Goal: Task Accomplishment & Management: Manage account settings

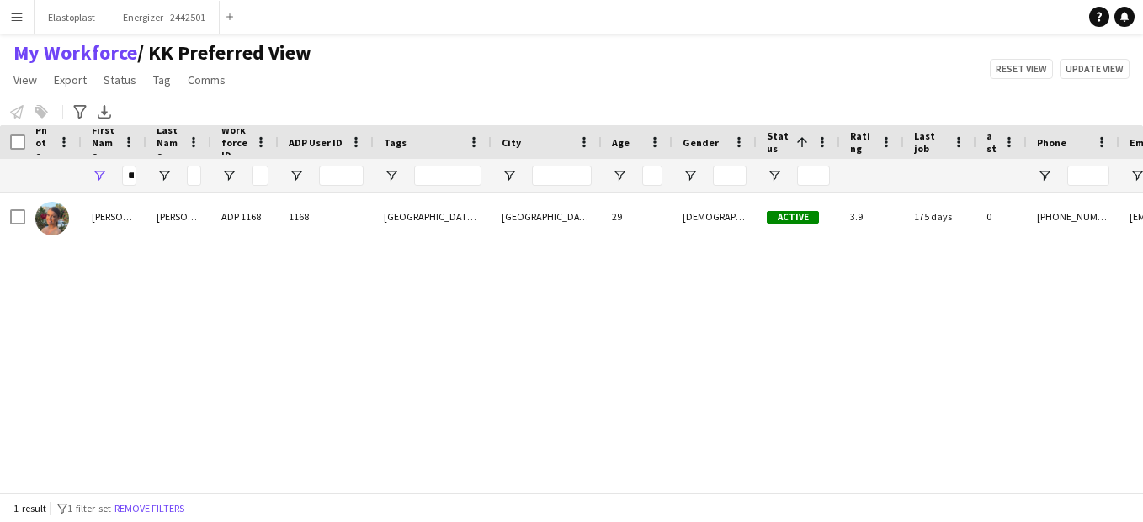
click at [17, 18] on app-icon "Menu" at bounding box center [16, 16] width 13 height 13
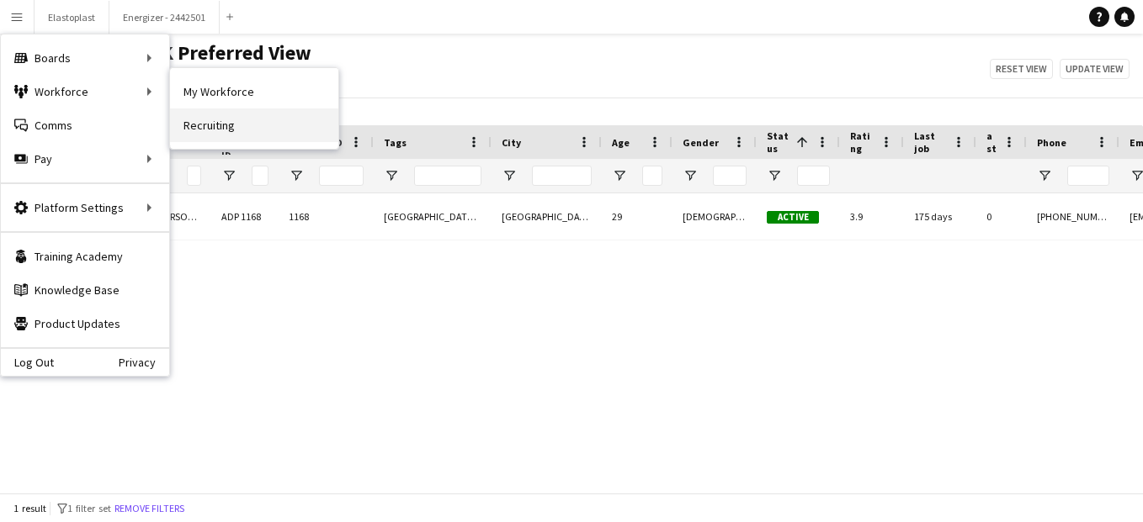
click at [238, 126] on link "Recruiting" at bounding box center [254, 126] width 168 height 34
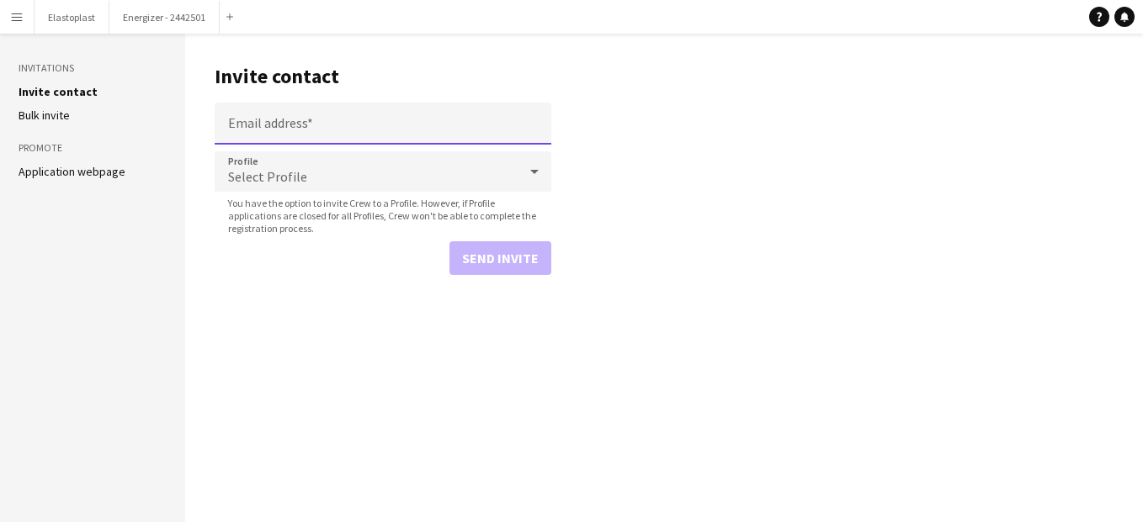
click at [391, 115] on input "Email address" at bounding box center [383, 124] width 337 height 42
paste input "**********"
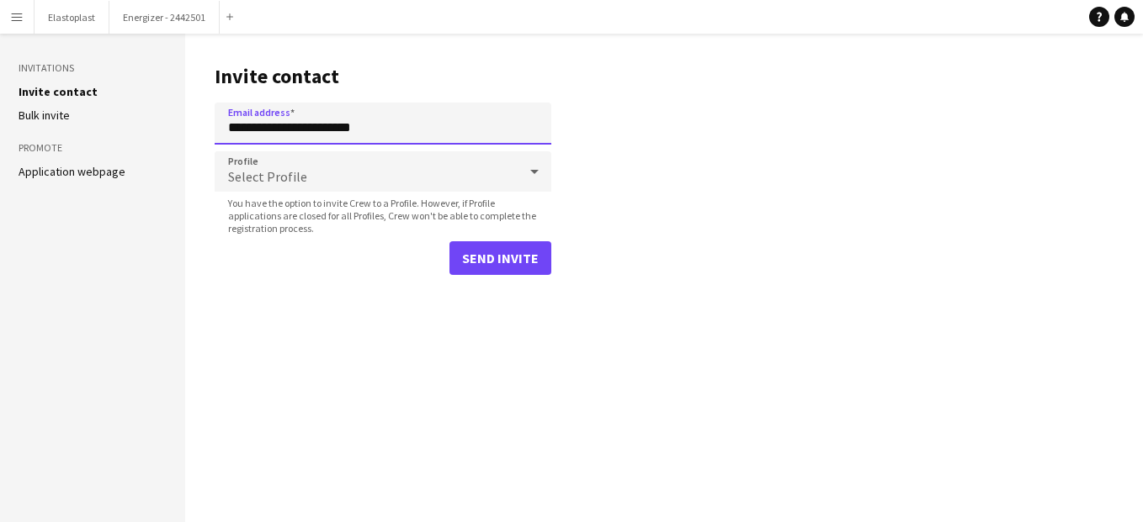
type input "**********"
click at [341, 191] on div "Select Profile" at bounding box center [366, 171] width 303 height 40
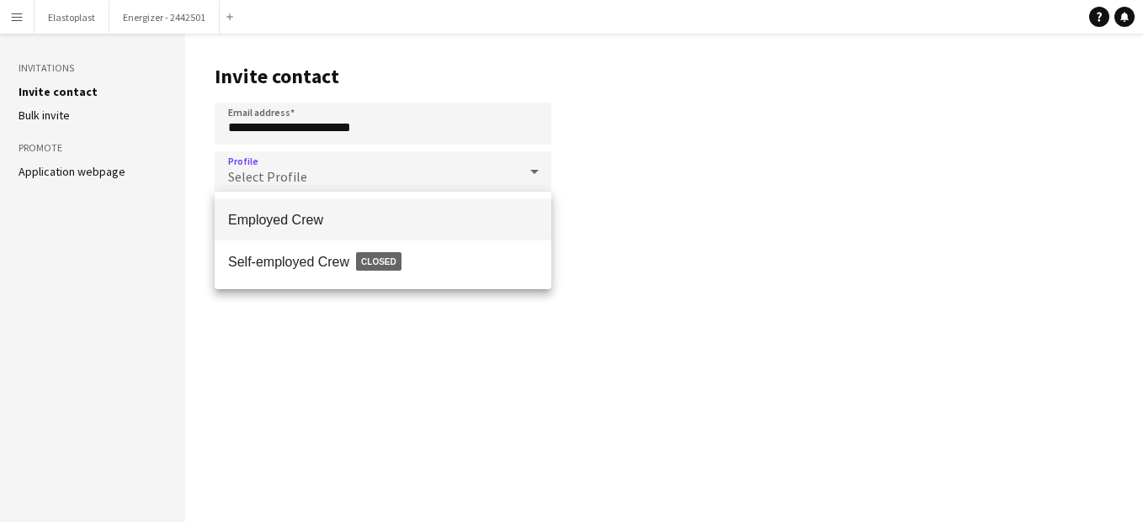
click at [322, 224] on span "Employed Crew" at bounding box center [383, 220] width 310 height 16
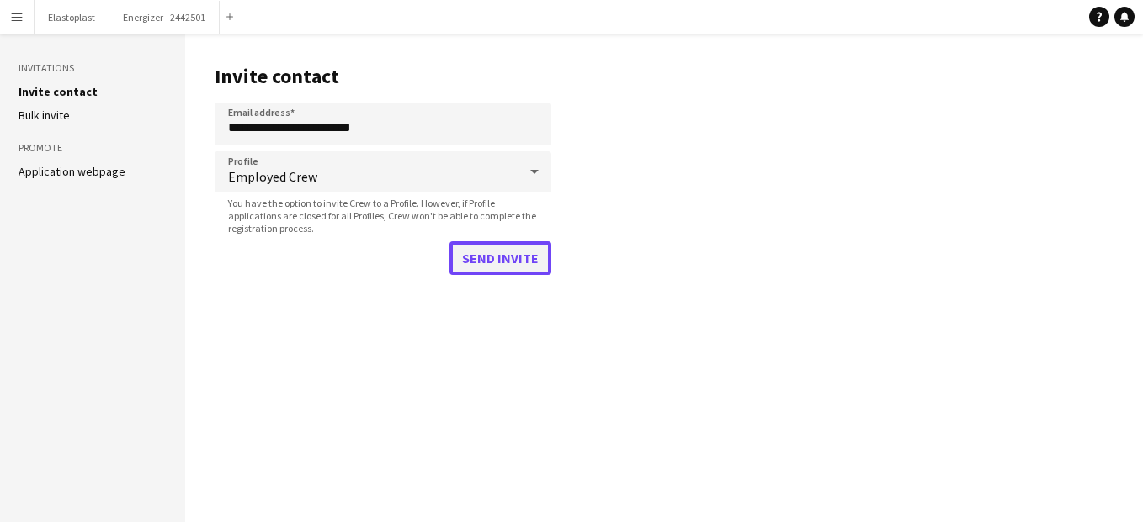
click at [523, 265] on button "Send invite" at bounding box center [500, 258] width 102 height 34
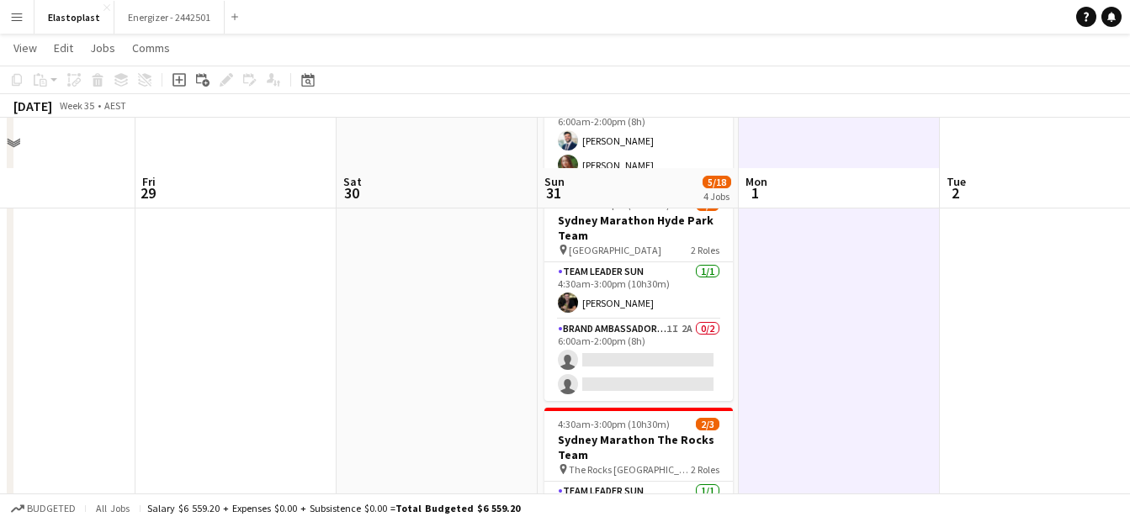
scroll to position [444, 0]
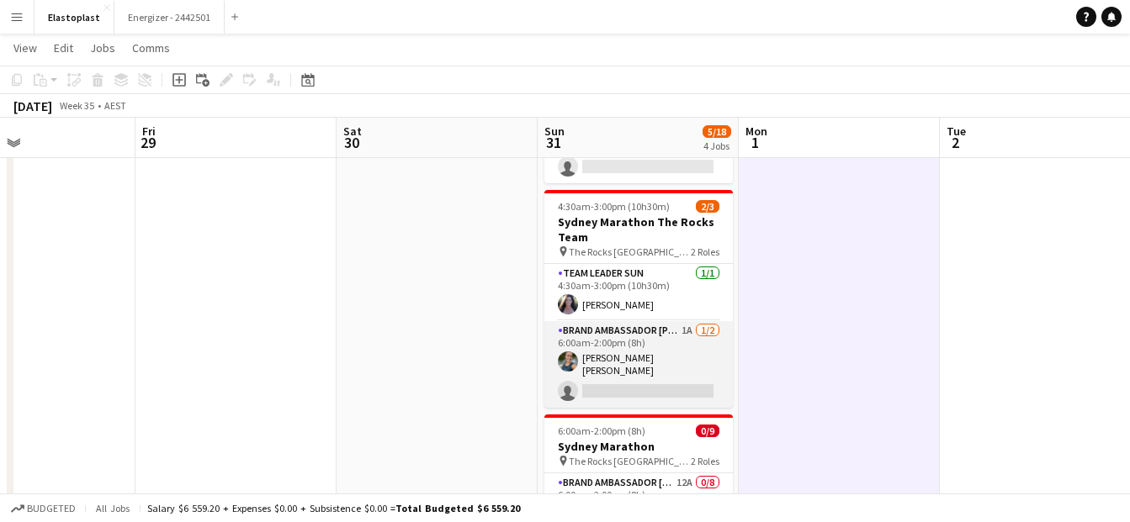
click at [634, 363] on app-card-role "Brand Ambassador Sun 1A 1/2 6:00am-2:00pm (8h) Claudia Desa Pesic single-neutra…" at bounding box center [638, 364] width 188 height 87
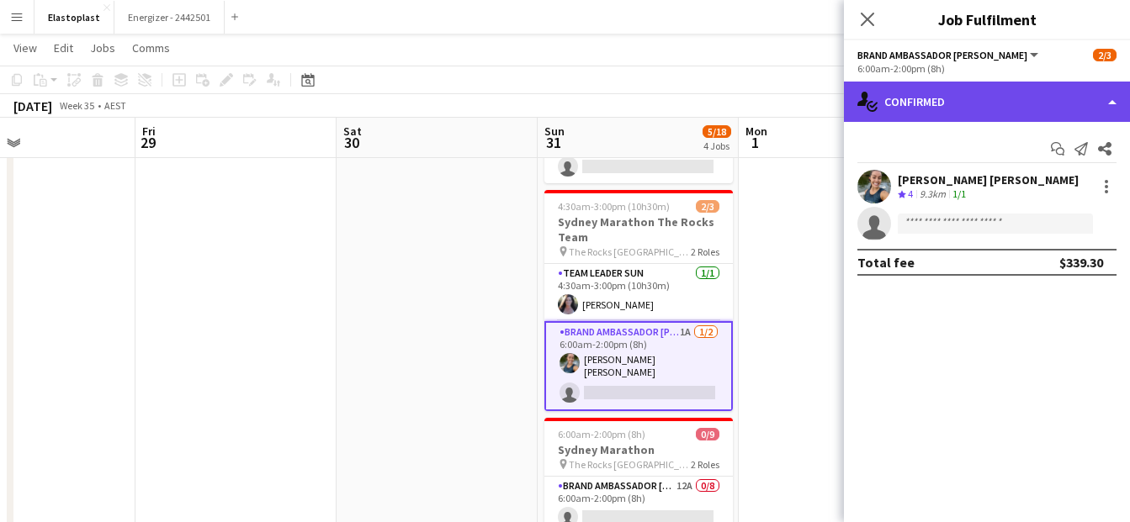
click at [978, 116] on div "single-neutral-actions-check-2 Confirmed" at bounding box center [987, 102] width 286 height 40
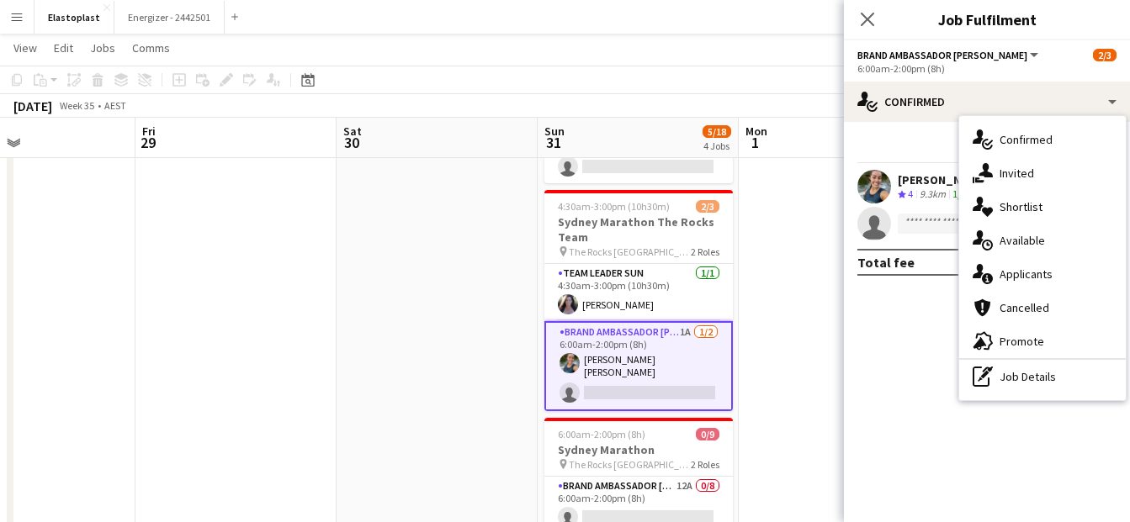
click at [925, 128] on div "Start chat Send notification Share Claudia Desa Pesic Crew rating 4 9.3km 1/1 s…" at bounding box center [987, 205] width 286 height 167
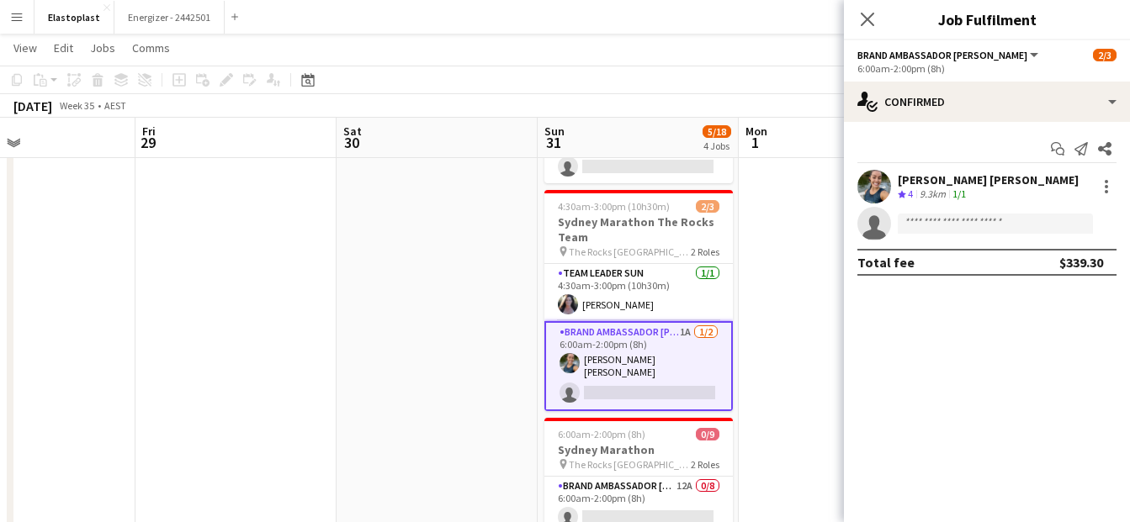
click at [935, 236] on app-invite-slot "single-neutral-actions" at bounding box center [987, 224] width 286 height 34
click at [932, 231] on input at bounding box center [995, 224] width 195 height 20
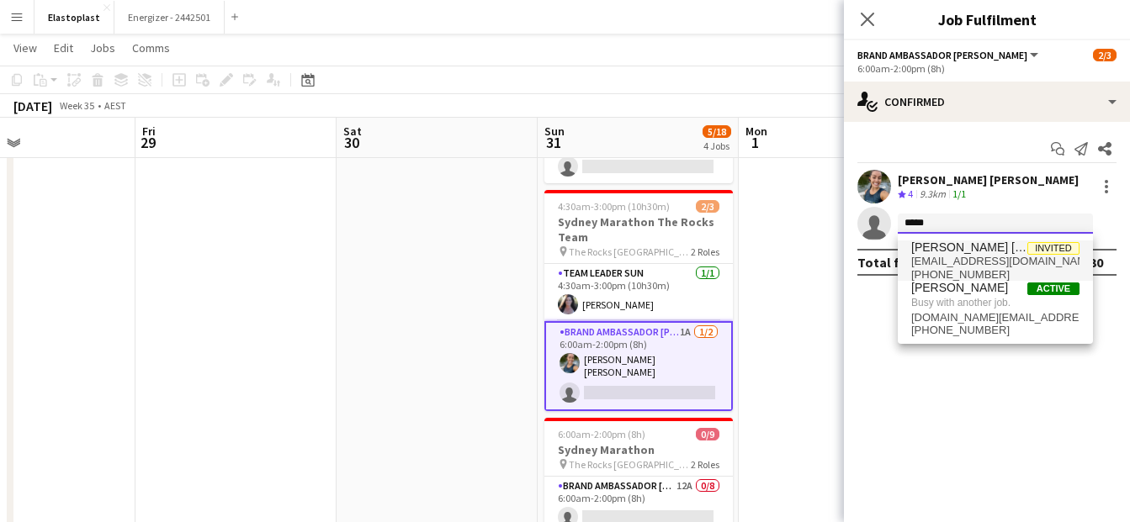
type input "*****"
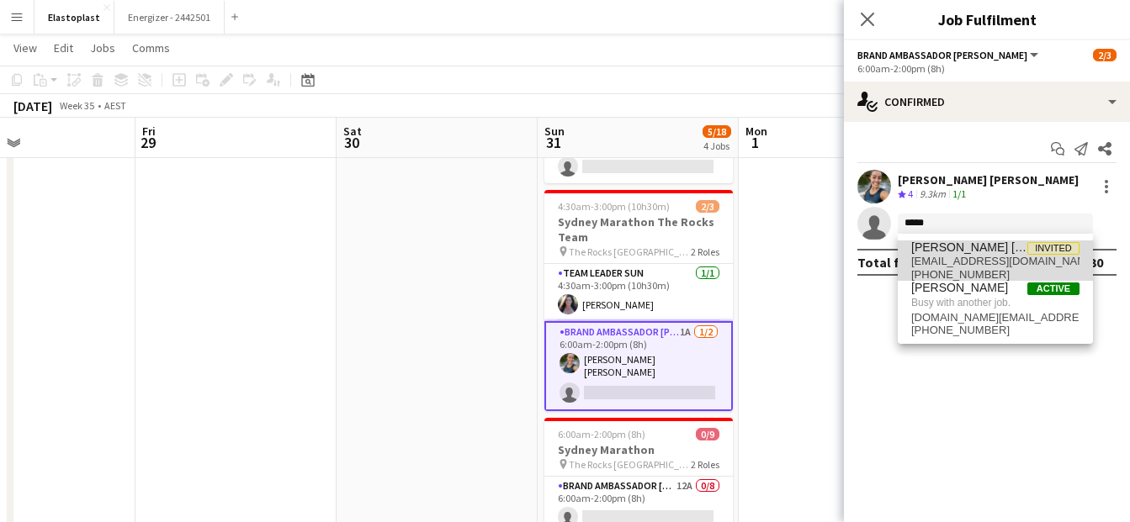
click at [957, 261] on span "stephdesapesic@gmail.com" at bounding box center [995, 261] width 168 height 13
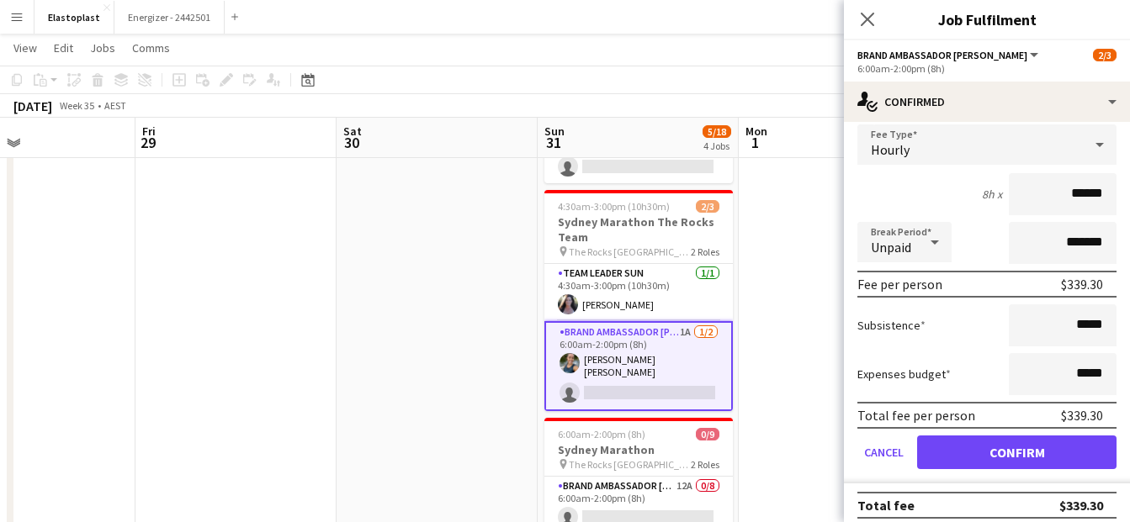
scroll to position [0, 0]
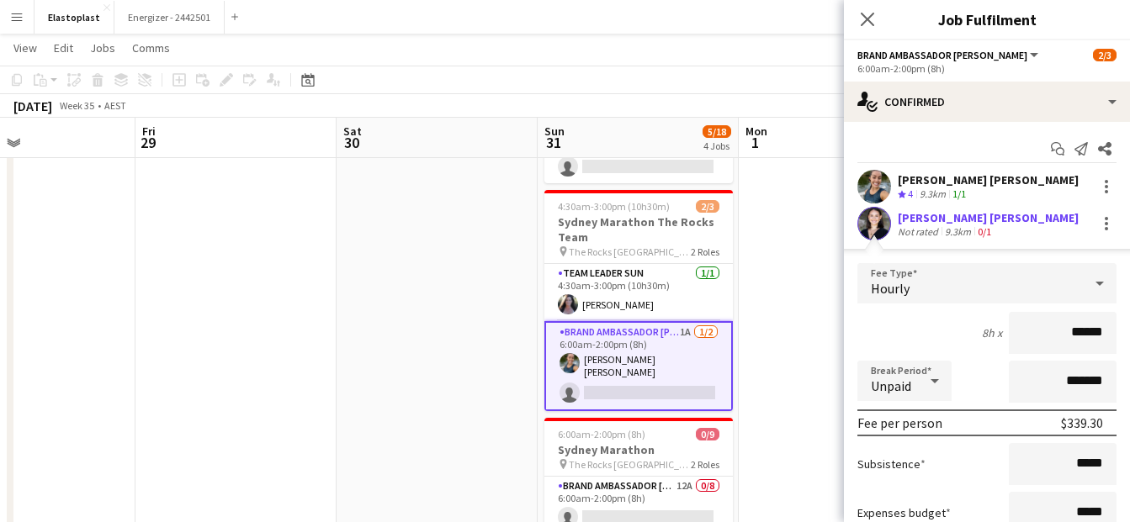
click at [1111, 226] on div "Stephanie Desa Pesic Not rated 9.3km 0/1" at bounding box center [987, 224] width 286 height 34
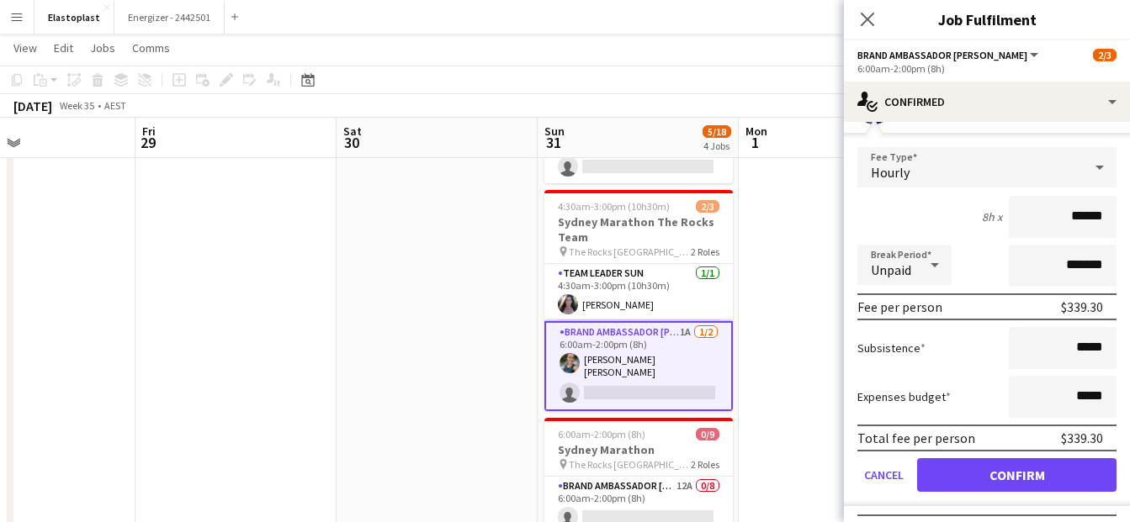
scroll to position [149, 0]
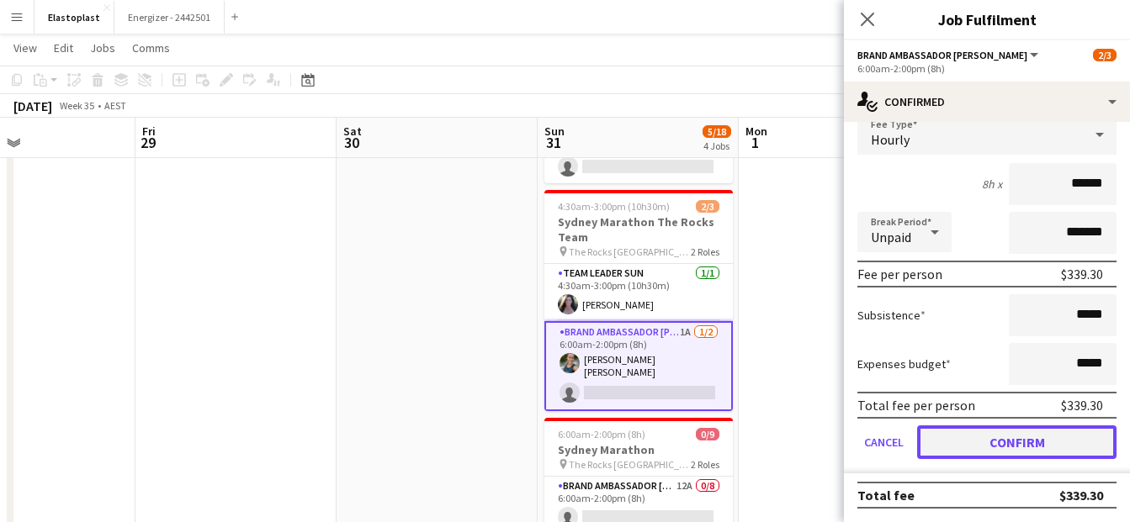
click at [1063, 443] on button "Confirm" at bounding box center [1016, 443] width 199 height 34
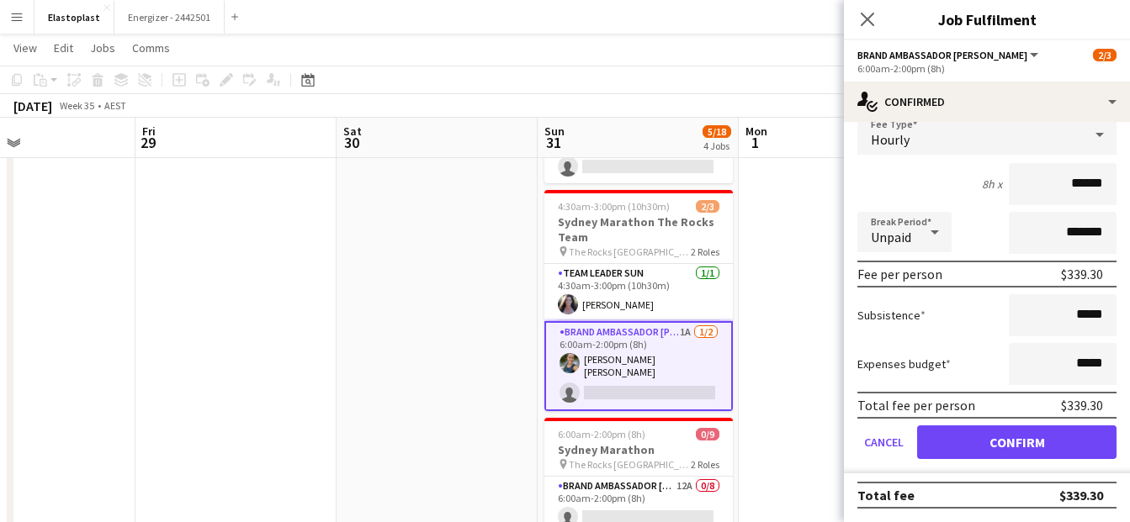
scroll to position [0, 0]
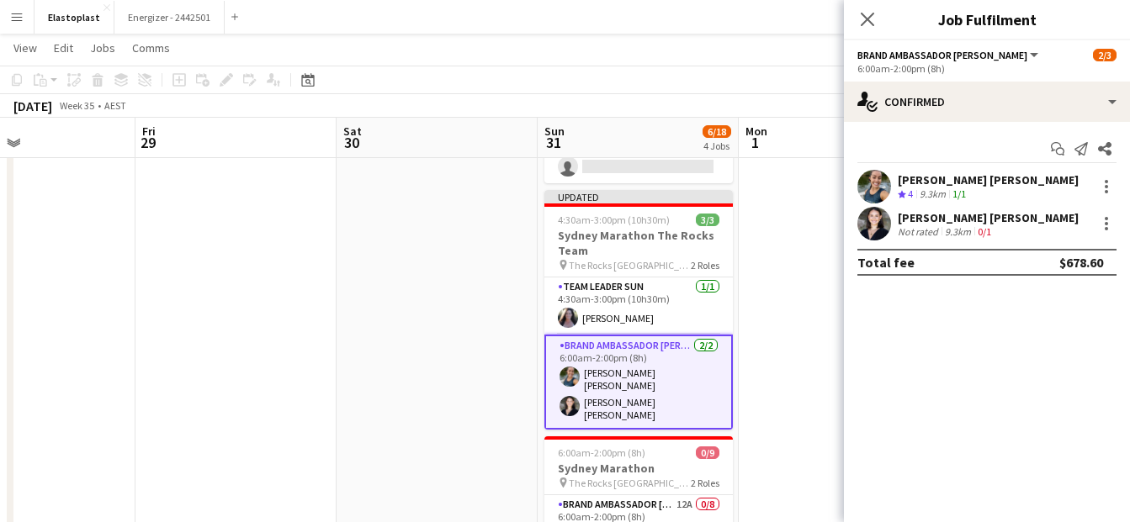
click at [808, 333] on app-date-cell at bounding box center [839, 220] width 201 height 952
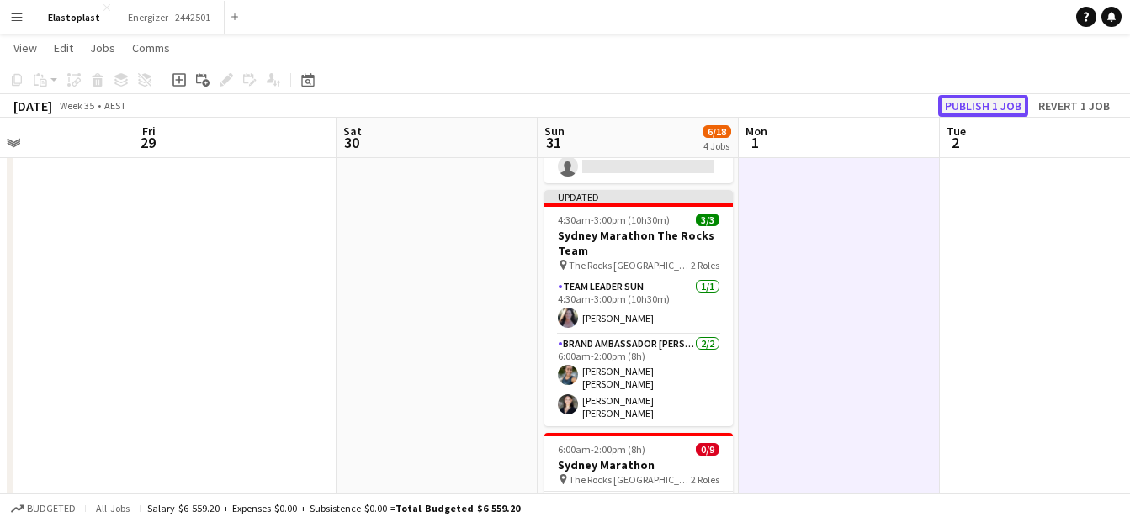
click at [980, 106] on button "Publish 1 job" at bounding box center [983, 106] width 90 height 22
click at [980, 106] on div "Publish 1 job Revert 1 job" at bounding box center [1027, 106] width 205 height 22
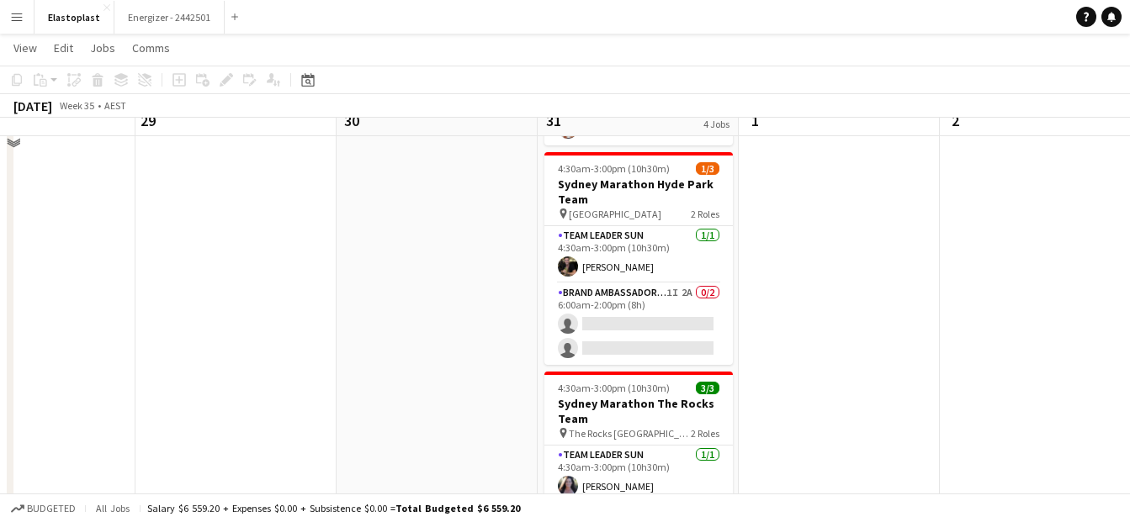
scroll to position [285, 0]
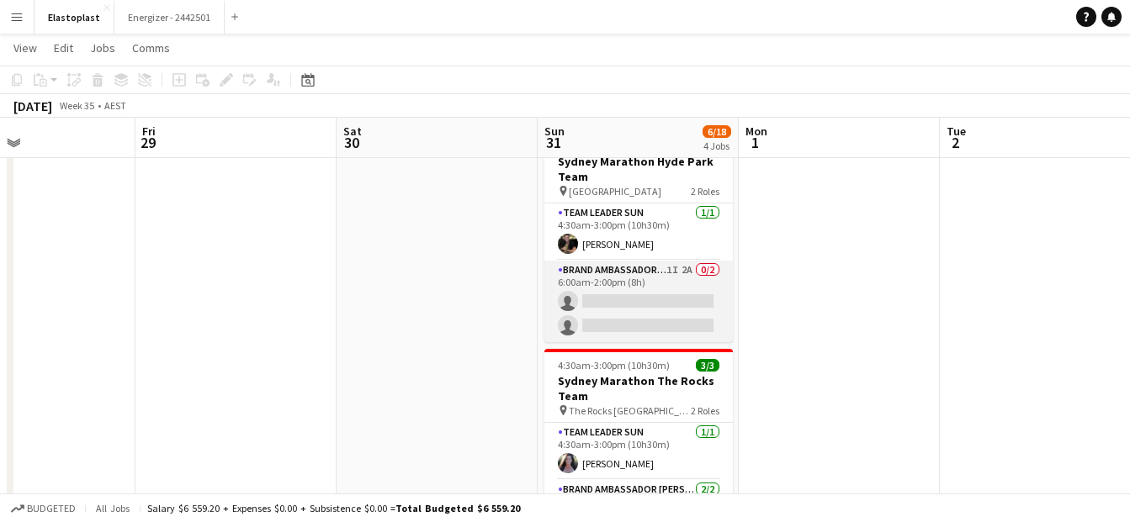
click at [672, 295] on app-card-role "Brand Ambassador Sun 1I 2A 0/2 6:00am-2:00pm (8h) single-neutral-actions single…" at bounding box center [638, 302] width 188 height 82
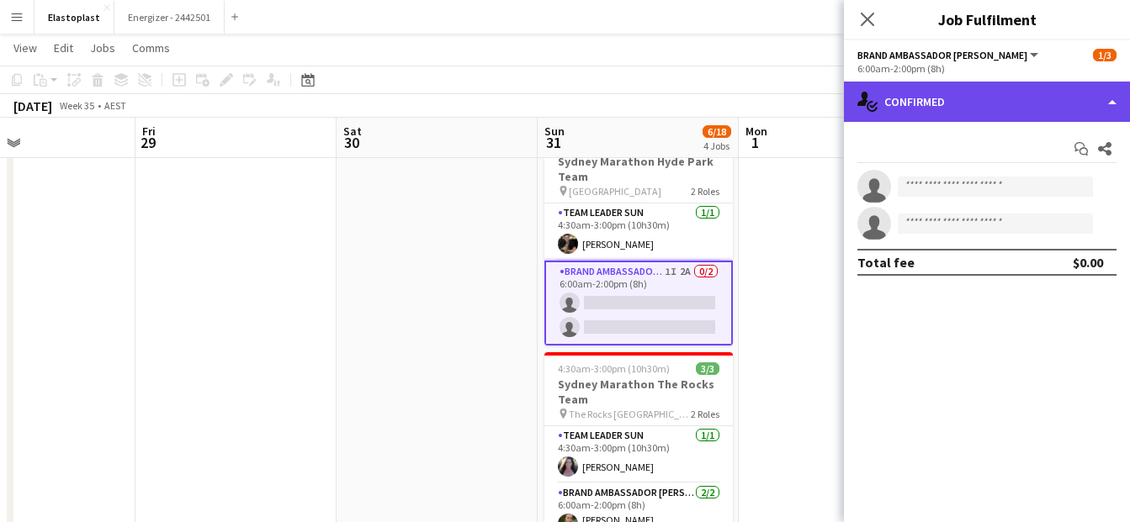
click at [892, 95] on div "single-neutral-actions-check-2 Confirmed" at bounding box center [987, 102] width 286 height 40
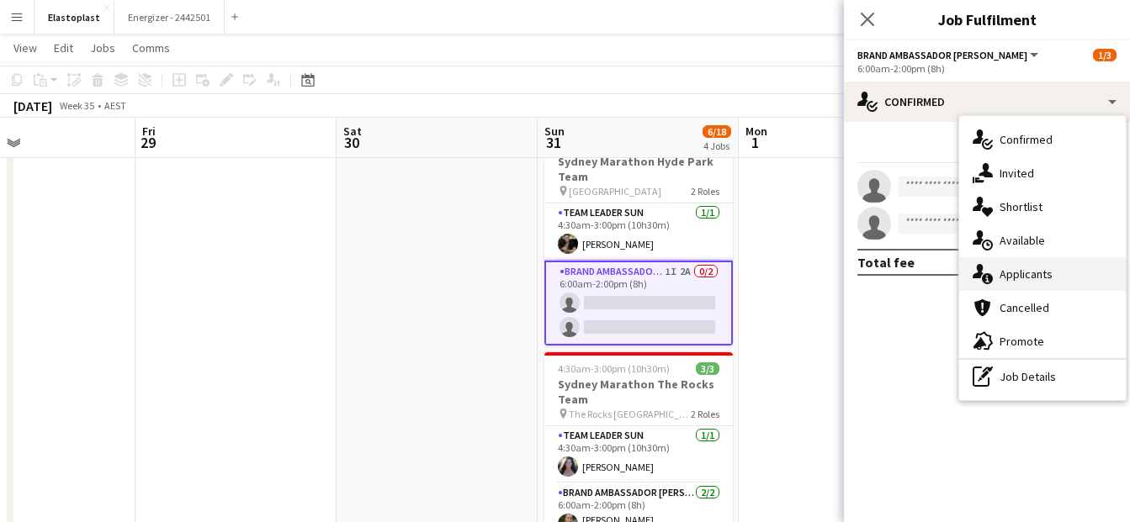
click at [1004, 263] on div "single-neutral-actions-information Applicants" at bounding box center [1042, 274] width 167 height 34
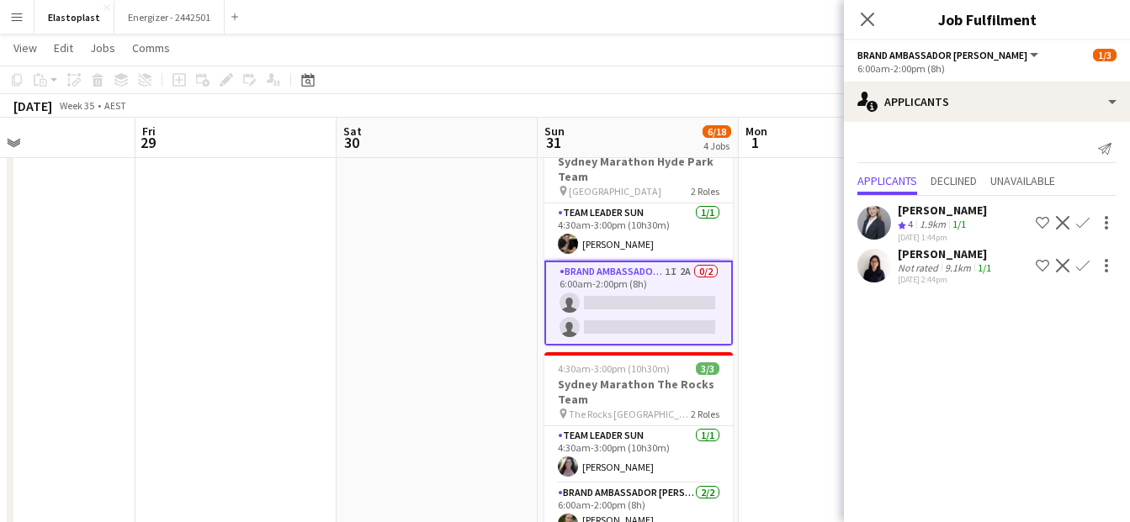
click at [817, 295] on app-date-cell at bounding box center [839, 379] width 201 height 952
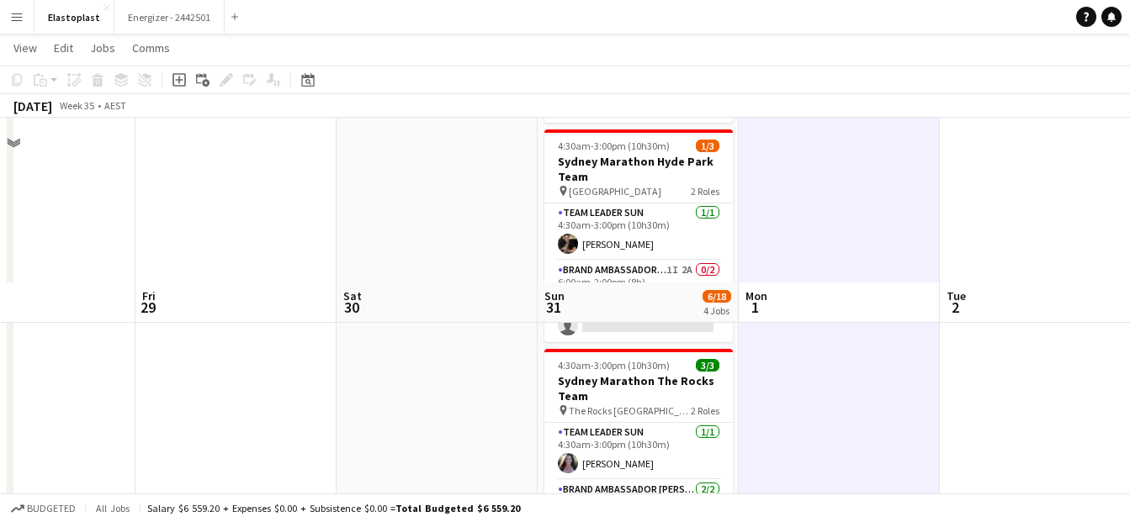
scroll to position [647, 0]
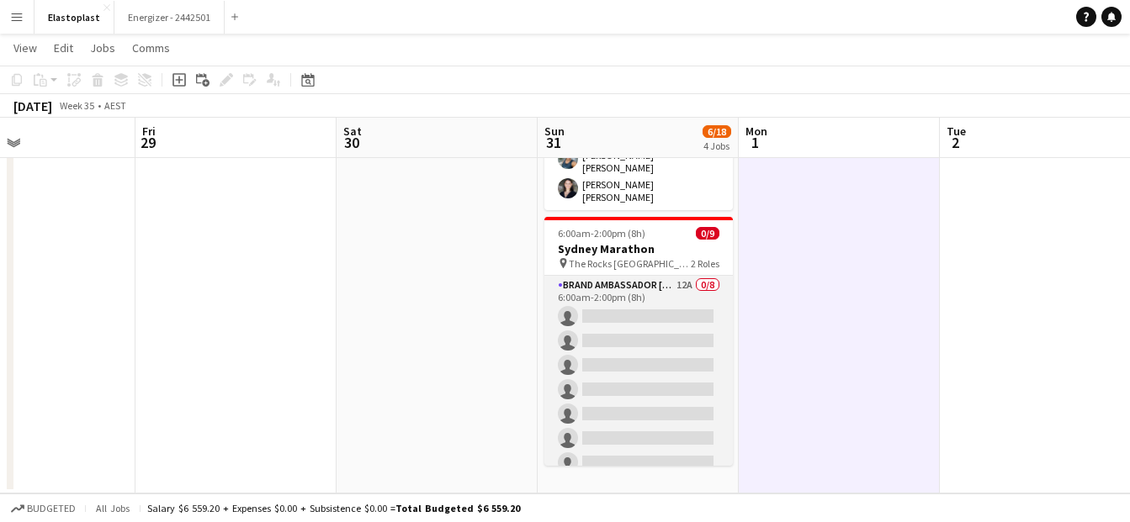
click at [655, 431] on app-card-role "Brand Ambassador Sun 12A 0/8 6:00am-2:00pm (8h) single-neutral-actions single-n…" at bounding box center [638, 390] width 188 height 228
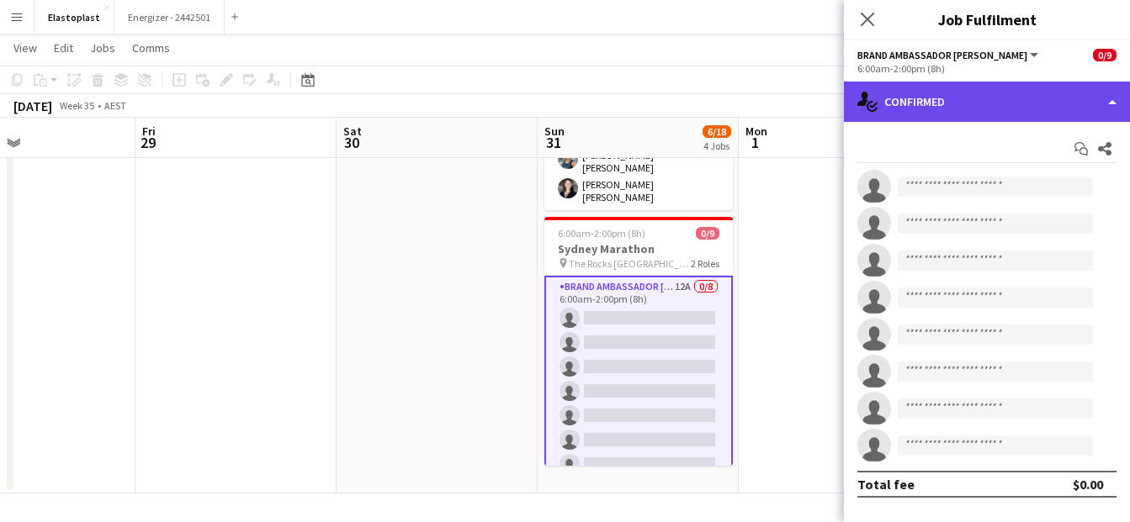
click at [928, 96] on div "single-neutral-actions-check-2 Confirmed" at bounding box center [987, 102] width 286 height 40
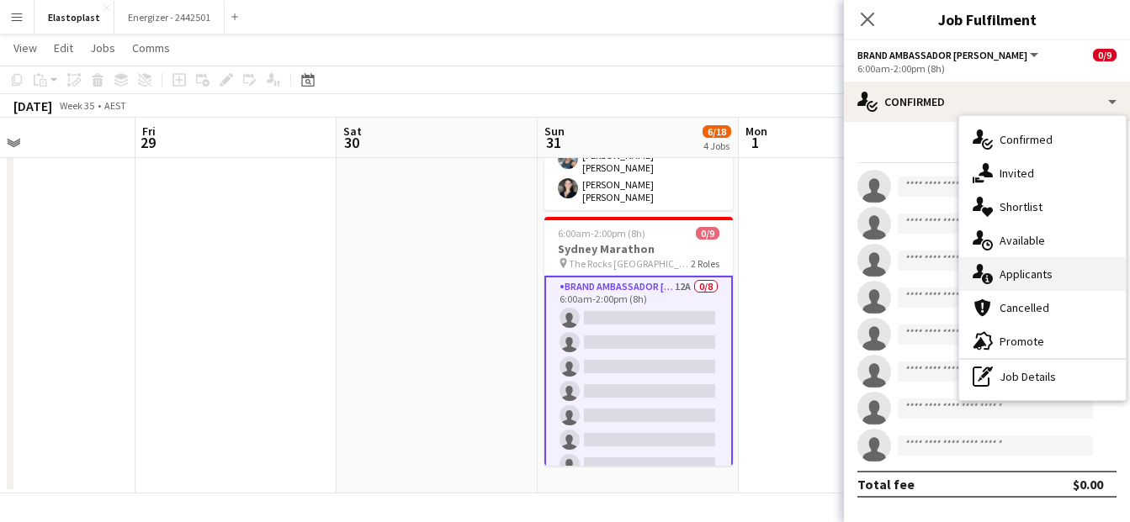
click at [1011, 264] on div "single-neutral-actions-information Applicants" at bounding box center [1042, 274] width 167 height 34
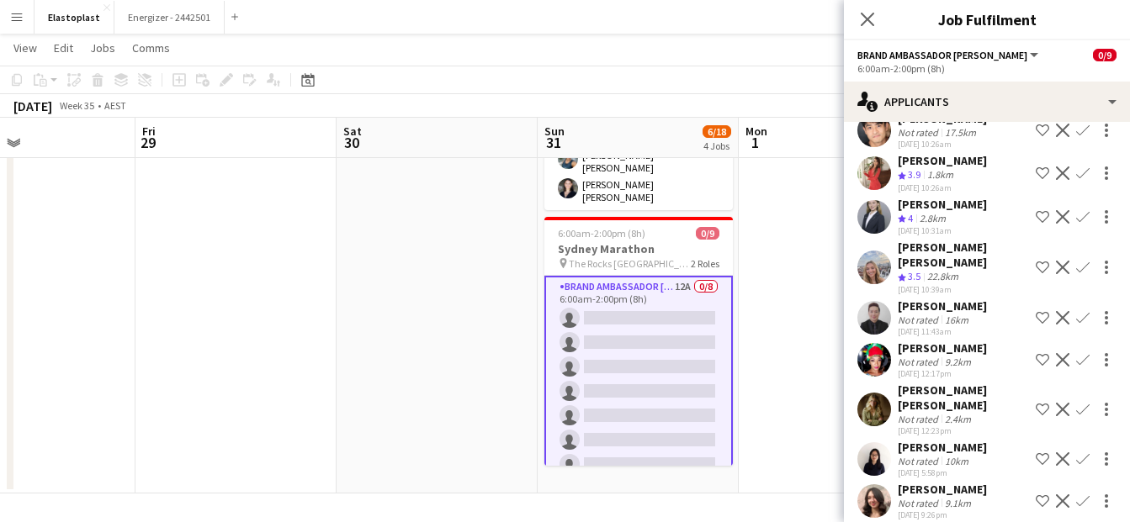
scroll to position [0, 0]
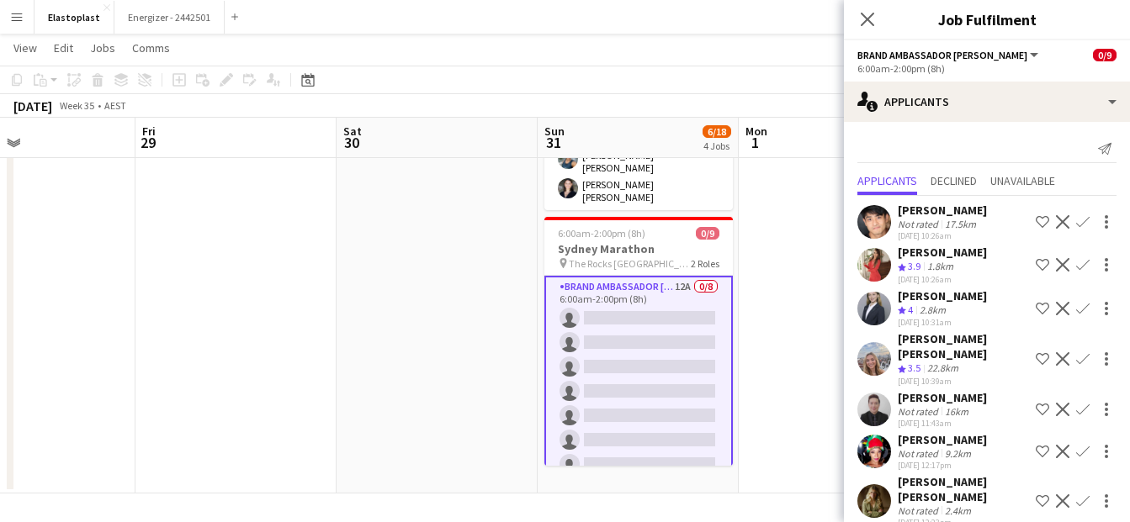
click at [766, 170] on app-date-cell at bounding box center [839, 17] width 201 height 952
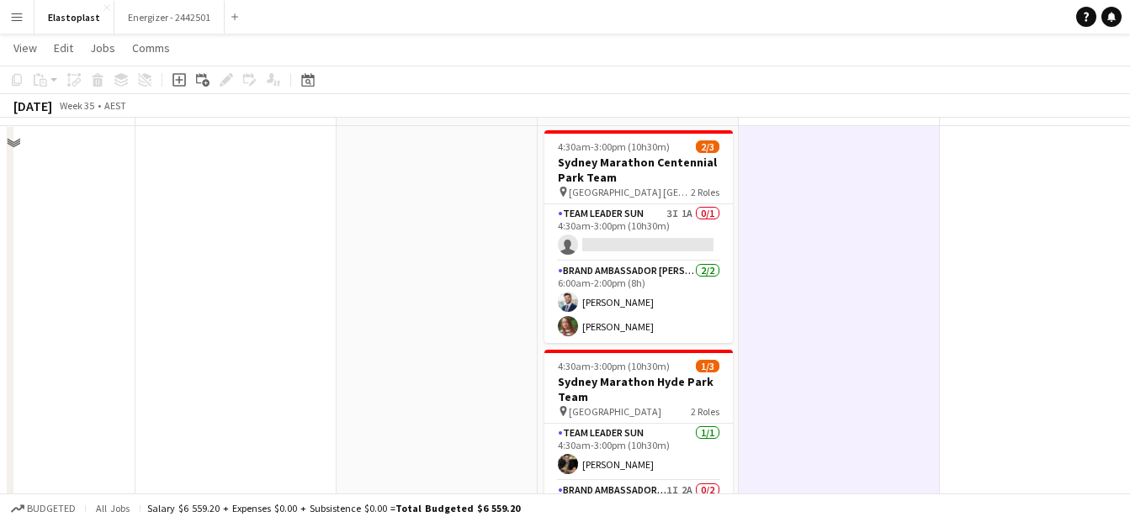
scroll to position [30, 0]
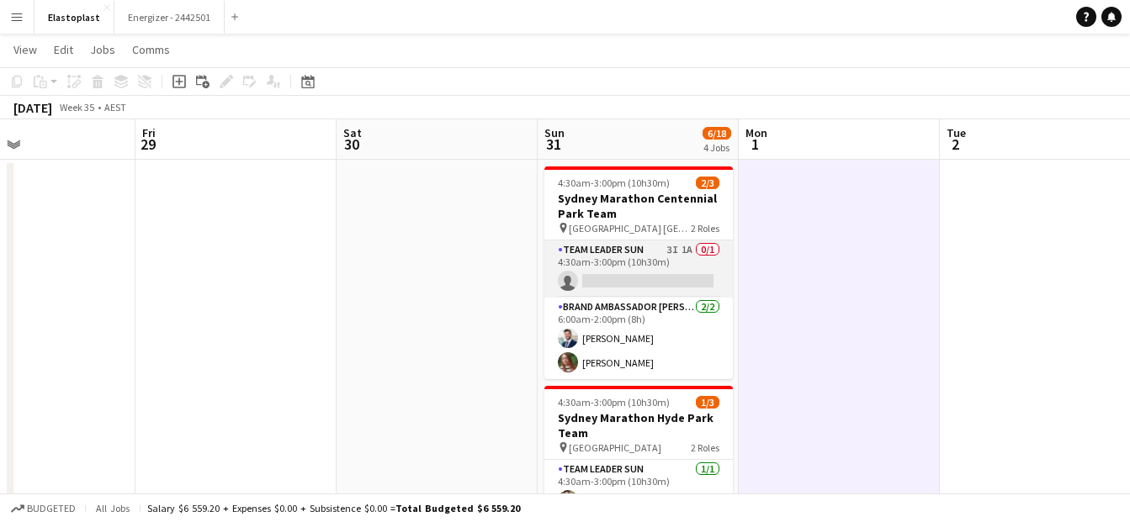
click at [610, 246] on app-card-role "Team Leader Sun 3I 1A 0/1 4:30am-3:00pm (10h30m) single-neutral-actions" at bounding box center [638, 269] width 188 height 57
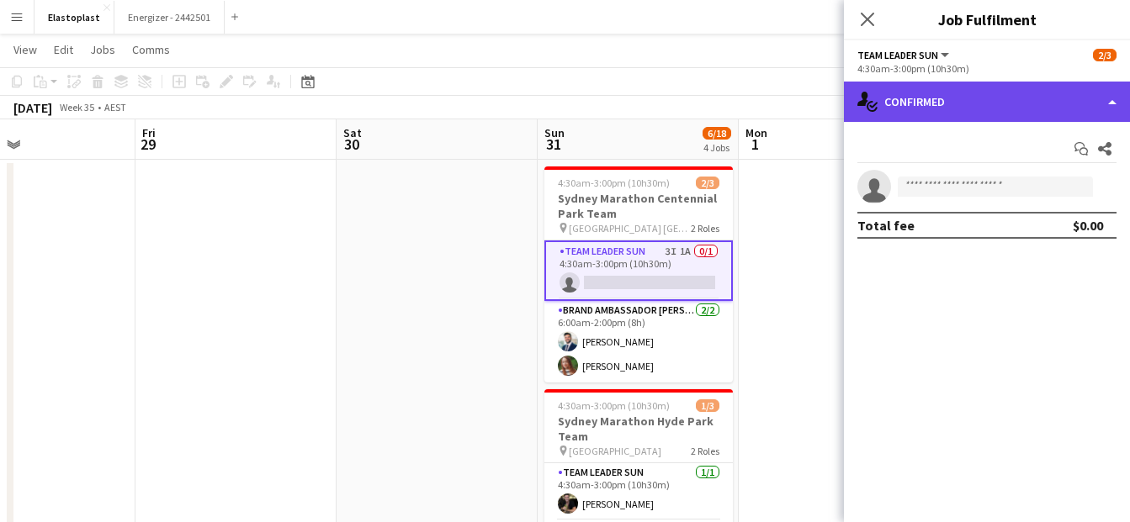
click at [893, 114] on div "single-neutral-actions-check-2 Confirmed" at bounding box center [987, 102] width 286 height 40
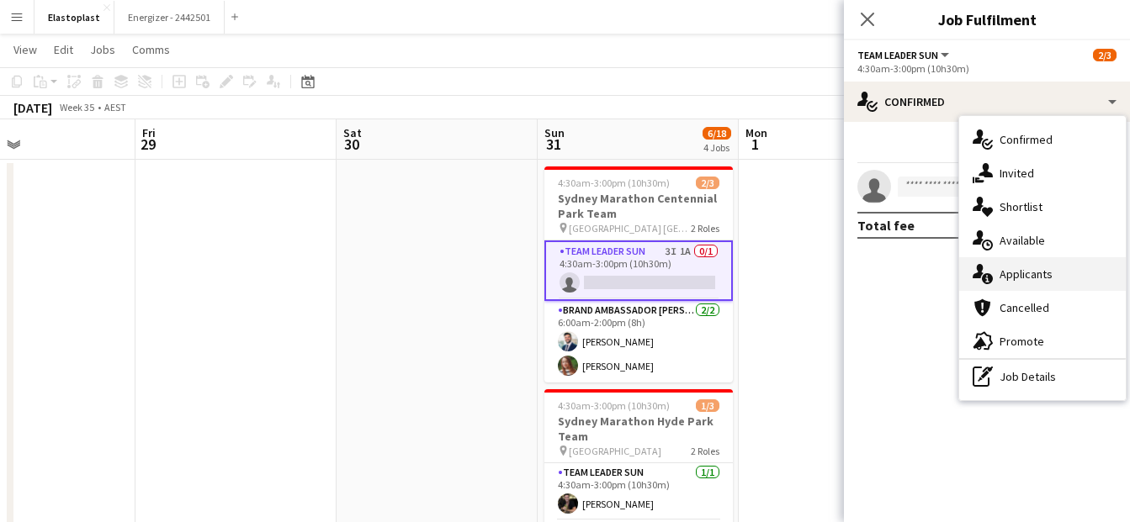
click at [1026, 263] on div "single-neutral-actions-information Applicants" at bounding box center [1042, 274] width 167 height 34
